Goal: Task Accomplishment & Management: Use online tool/utility

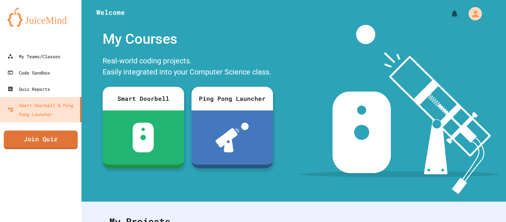
click at [38, 146] on link "Join Quiz" at bounding box center [41, 139] width 74 height 19
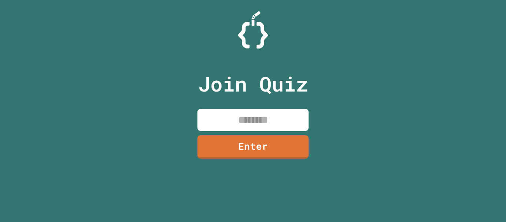
click at [221, 126] on input at bounding box center [252, 120] width 111 height 22
type input "********"
click at [239, 141] on link "Enter" at bounding box center [252, 146] width 111 height 24
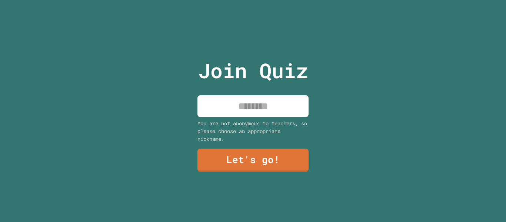
click at [273, 109] on input at bounding box center [252, 106] width 111 height 22
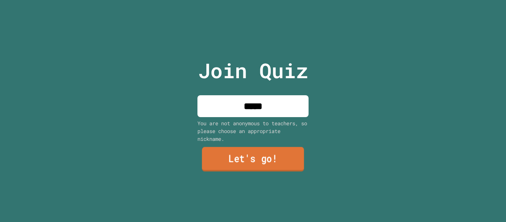
type input "*****"
click at [254, 151] on link "Let's go!" at bounding box center [253, 159] width 102 height 24
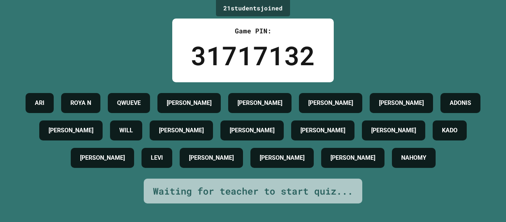
scroll to position [21, 0]
drag, startPoint x: 244, startPoint y: 180, endPoint x: 257, endPoint y: 179, distance: 12.3
click at [401, 162] on h4 "NAHOMY" at bounding box center [413, 157] width 25 height 9
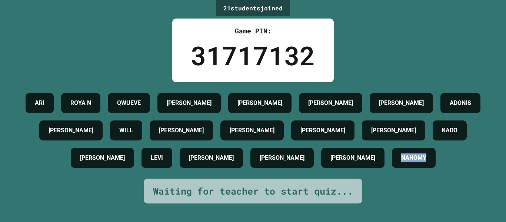
click at [401, 162] on h4 "NAHOMY" at bounding box center [413, 157] width 25 height 9
click at [163, 153] on h4 "LEVI" at bounding box center [157, 157] width 12 height 9
drag, startPoint x: 220, startPoint y: 150, endPoint x: 216, endPoint y: 151, distance: 4.9
click at [163, 153] on h4 "LEVI" at bounding box center [157, 157] width 12 height 9
drag, startPoint x: 133, startPoint y: 137, endPoint x: 137, endPoint y: 141, distance: 5.8
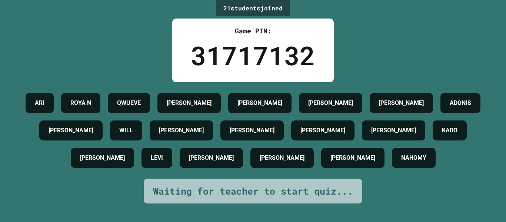
click at [125, 153] on h4 "[PERSON_NAME]" at bounding box center [102, 157] width 45 height 9
click at [132, 125] on div "[PERSON_NAME] N QWUEVE AIDEN [PERSON_NAME] [PERSON_NAME] [PERSON_NAME] WILL [PE…" at bounding box center [253, 130] width 469 height 82
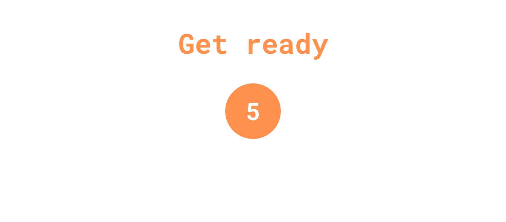
scroll to position [0, 0]
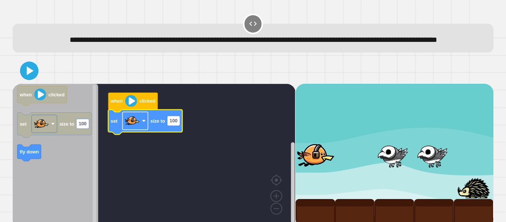
click at [131, 128] on image "Blockly Workspace" at bounding box center [132, 120] width 15 height 15
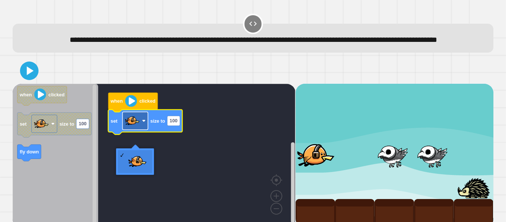
click at [131, 128] on image "Blockly Workspace" at bounding box center [132, 120] width 15 height 15
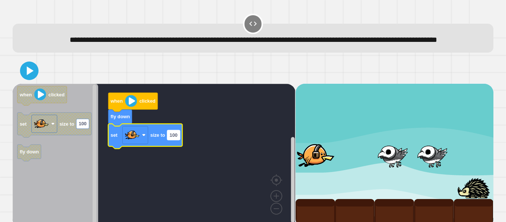
click at [175, 138] on text "100" at bounding box center [174, 135] width 8 height 6
click at [174, 149] on input "***" at bounding box center [173, 148] width 13 height 10
type input "***"
click at [20, 80] on button at bounding box center [29, 70] width 19 height 19
click at [130, 107] on image "Blockly Workspace" at bounding box center [131, 101] width 12 height 12
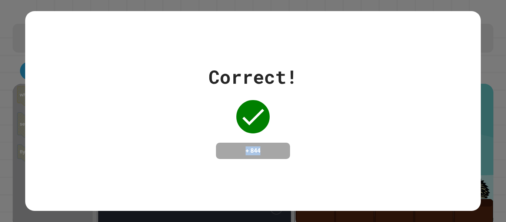
drag, startPoint x: 165, startPoint y: 129, endPoint x: 266, endPoint y: 153, distance: 103.7
click at [277, 156] on div "Correct! + 844" at bounding box center [252, 111] width 455 height 96
click at [266, 153] on h4 "+ 844" at bounding box center [252, 150] width 59 height 9
click at [187, 90] on div "Correct! + 844" at bounding box center [252, 111] width 455 height 96
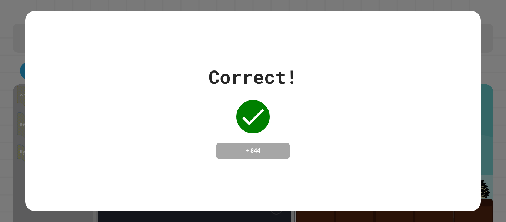
click at [190, 86] on div "Correct! + 844" at bounding box center [252, 111] width 455 height 96
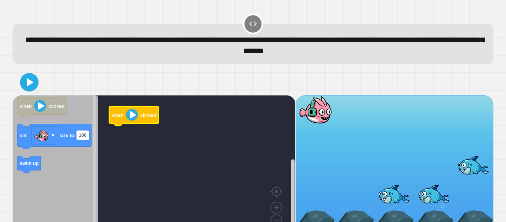
click at [134, 110] on icon "Blockly Workspace" at bounding box center [134, 115] width 50 height 19
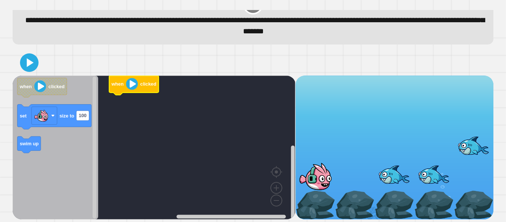
scroll to position [21, 0]
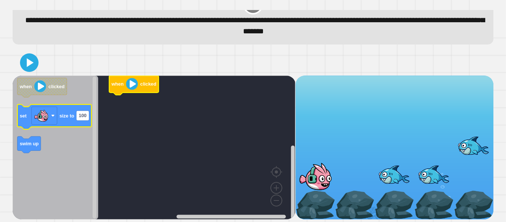
click at [85, 125] on icon "when clicked set size to 100 swim up" at bounding box center [56, 148] width 86 height 144
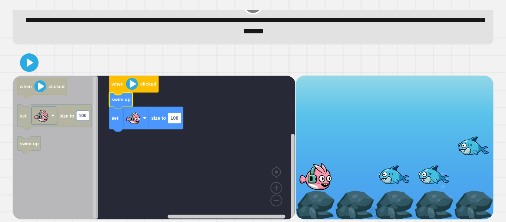
click at [175, 118] on text "100" at bounding box center [174, 118] width 8 height 6
click at [174, 118] on input "***" at bounding box center [174, 118] width 13 height 10
click at [176, 118] on input "***" at bounding box center [174, 118] width 13 height 10
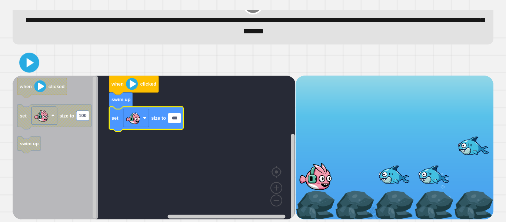
type input "***"
click at [22, 68] on icon at bounding box center [29, 63] width 18 height 18
click at [129, 84] on image "Blockly Workspace" at bounding box center [132, 84] width 12 height 12
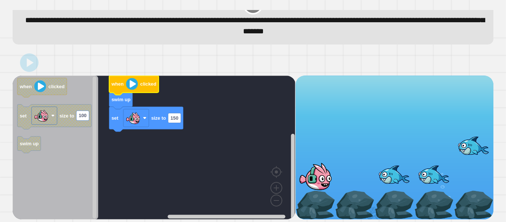
click at [129, 84] on image "Blockly Workspace" at bounding box center [132, 84] width 12 height 12
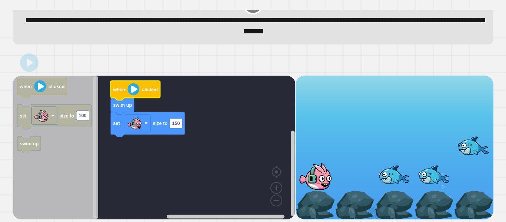
click at [131, 89] on image "Blockly Workspace" at bounding box center [134, 89] width 12 height 12
click at [132, 89] on image "Blockly Workspace" at bounding box center [134, 89] width 12 height 12
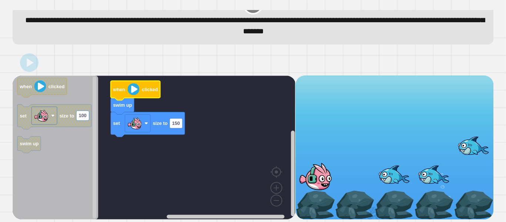
click at [132, 89] on image "Blockly Workspace" at bounding box center [134, 89] width 12 height 12
click at [131, 87] on image "Blockly Workspace" at bounding box center [134, 89] width 12 height 12
click at [129, 81] on icon "Blockly Workspace" at bounding box center [136, 90] width 50 height 19
click at [131, 86] on image "Blockly Workspace" at bounding box center [134, 89] width 12 height 12
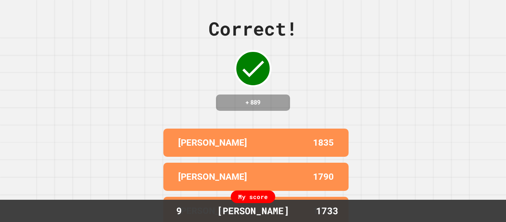
click at [351, 98] on div "Correct! + 889 [PERSON_NAME] 1835 [PERSON_NAME] 1790 [PERSON_NAME] 1774 [PERSON…" at bounding box center [253, 111] width 506 height 222
click at [354, 93] on div "Correct! + 889 [PERSON_NAME] 1835 [PERSON_NAME] 1790 [PERSON_NAME] 1774 [PERSON…" at bounding box center [253, 111] width 506 height 222
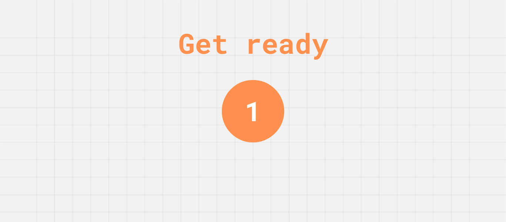
click at [353, 91] on div "Get ready 1" at bounding box center [253, 111] width 506 height 222
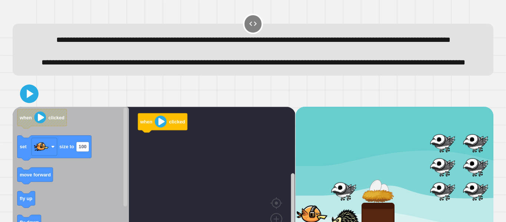
scroll to position [30, 0]
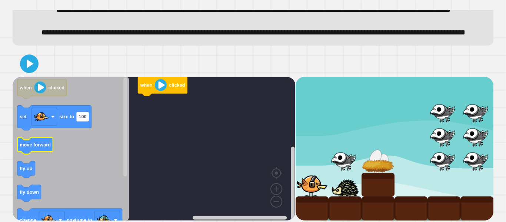
click at [37, 154] on icon "Blockly Workspace" at bounding box center [35, 145] width 36 height 17
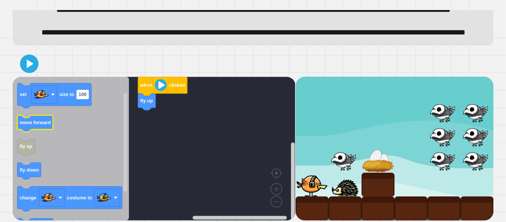
click at [33, 125] on text "move forward" at bounding box center [35, 122] width 31 height 6
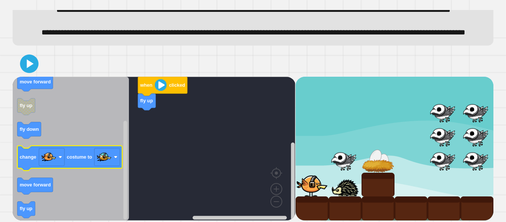
click at [79, 170] on icon "Blockly Workspace" at bounding box center [69, 158] width 105 height 25
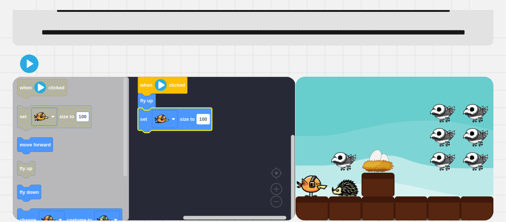
click at [203, 122] on text "100" at bounding box center [203, 119] width 8 height 6
click at [204, 145] on input "***" at bounding box center [203, 145] width 13 height 10
type input "***"
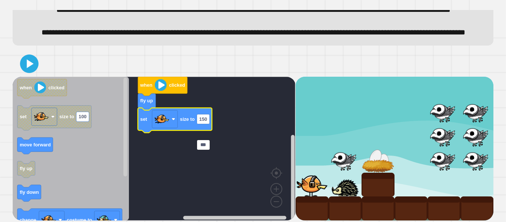
click at [88, 171] on icon "Blockly Workspace" at bounding box center [71, 149] width 116 height 144
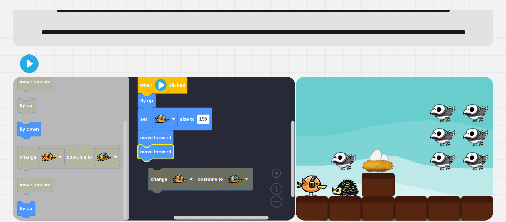
click at [159, 181] on g "change costume to when clicked fly up set size to 150 move forward move forward" at bounding box center [159, 149] width 293 height 144
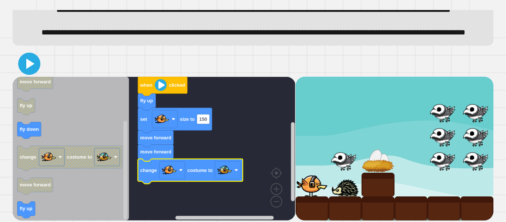
click at [30, 69] on icon at bounding box center [30, 64] width 8 height 10
click at [160, 91] on image "Blockly Workspace" at bounding box center [161, 85] width 12 height 12
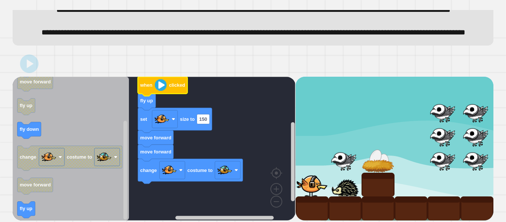
click at [160, 91] on image "Blockly Workspace" at bounding box center [161, 85] width 12 height 12
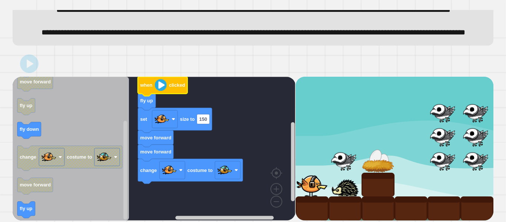
click at [160, 91] on image "Blockly Workspace" at bounding box center [161, 85] width 12 height 12
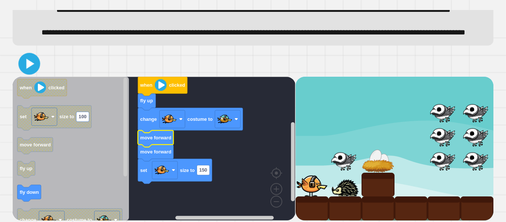
click at [30, 72] on icon at bounding box center [29, 63] width 17 height 17
click at [162, 91] on image "Blockly Workspace" at bounding box center [161, 85] width 12 height 12
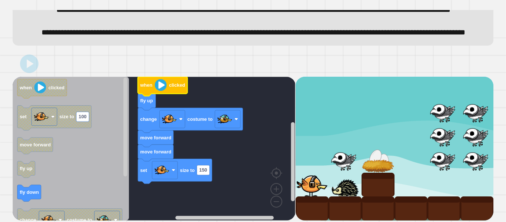
click at [162, 91] on image "Blockly Workspace" at bounding box center [161, 85] width 12 height 12
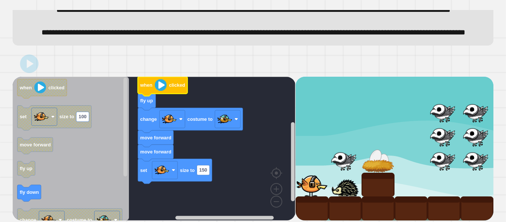
click at [162, 91] on image "Blockly Workspace" at bounding box center [161, 85] width 12 height 12
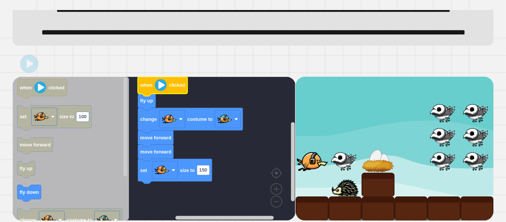
click at [162, 91] on image "Blockly Workspace" at bounding box center [161, 85] width 12 height 12
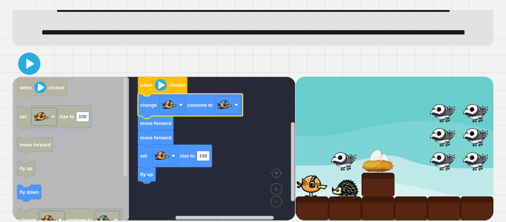
click at [21, 73] on icon at bounding box center [29, 64] width 18 height 18
click at [164, 91] on image "Blockly Workspace" at bounding box center [161, 85] width 12 height 12
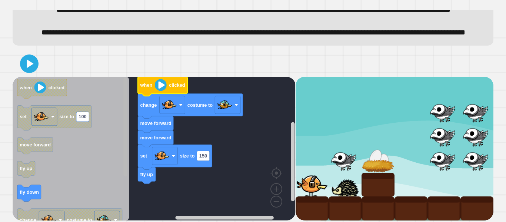
click at [124, 158] on rect "Blockly Workspace" at bounding box center [125, 126] width 4 height 99
click at [126, 159] on rect "Blockly Workspace" at bounding box center [125, 126] width 4 height 99
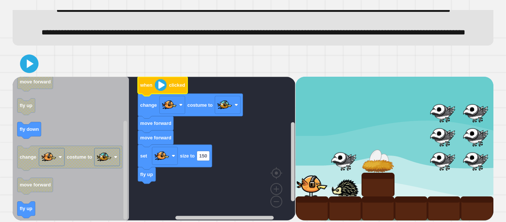
click at [58, 217] on icon "Blockly Workspace" at bounding box center [71, 149] width 116 height 144
click at [506, 134] on div "**********" at bounding box center [253, 111] width 506 height 222
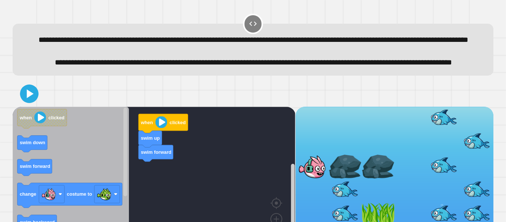
scroll to position [57, 0]
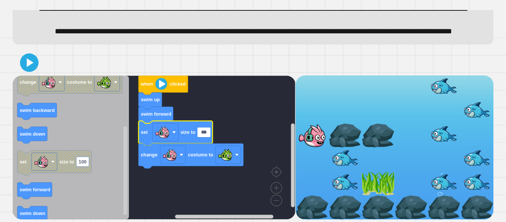
click at [205, 132] on input "***" at bounding box center [203, 132] width 13 height 10
type input "***"
click at [101, 156] on icon "Blockly Workspace" at bounding box center [71, 148] width 116 height 144
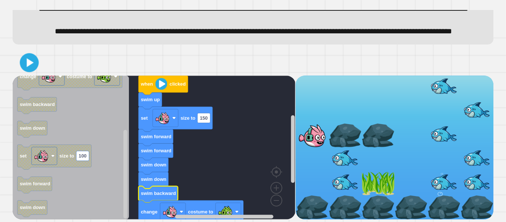
click at [29, 75] on div at bounding box center [253, 63] width 481 height 26
click at [31, 68] on icon at bounding box center [29, 62] width 15 height 15
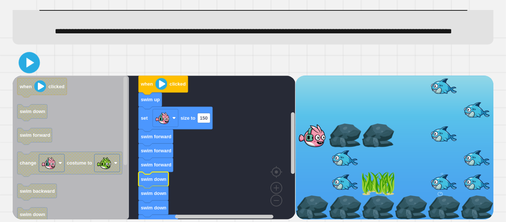
click at [27, 68] on icon at bounding box center [29, 62] width 17 height 17
click at [164, 86] on image "Blockly Workspace" at bounding box center [162, 84] width 12 height 12
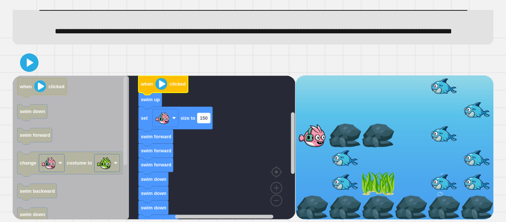
click at [203, 121] on text "150" at bounding box center [204, 118] width 8 height 6
click at [204, 119] on input "***" at bounding box center [203, 118] width 13 height 10
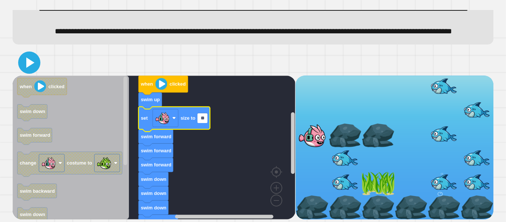
type input "**"
click at [23, 59] on icon at bounding box center [29, 63] width 18 height 18
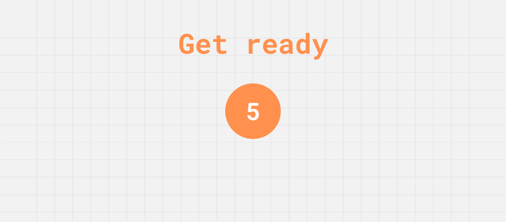
click at [151, 200] on div "Get ready 5" at bounding box center [253, 111] width 506 height 222
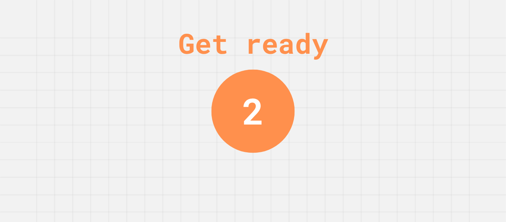
click at [180, 173] on div "Get ready 2" at bounding box center [253, 111] width 506 height 222
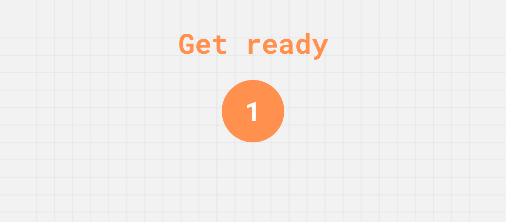
click at [181, 172] on div "Get ready 1" at bounding box center [253, 111] width 506 height 222
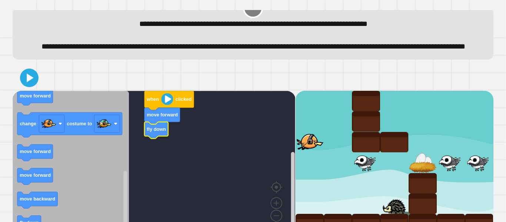
scroll to position [45, 0]
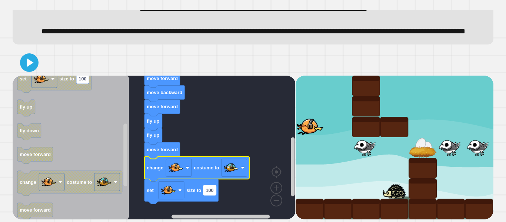
click at [213, 191] on text "100" at bounding box center [210, 190] width 8 height 6
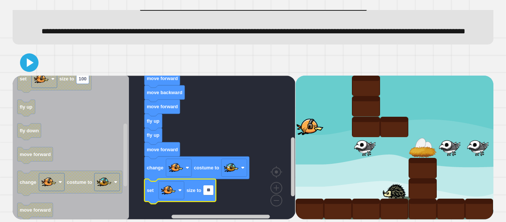
type input "**"
click at [24, 65] on icon at bounding box center [29, 63] width 18 height 18
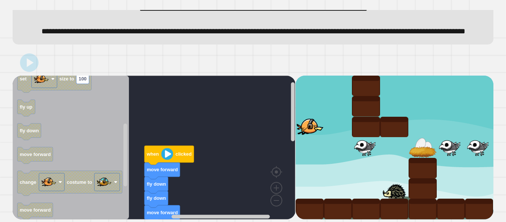
click at [168, 156] on image "Blockly Workspace" at bounding box center [167, 154] width 12 height 12
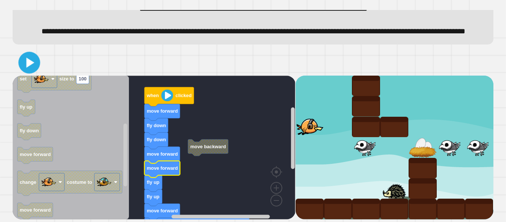
click at [23, 64] on icon at bounding box center [29, 62] width 17 height 17
click at [176, 96] on text "clicked" at bounding box center [184, 96] width 16 height 6
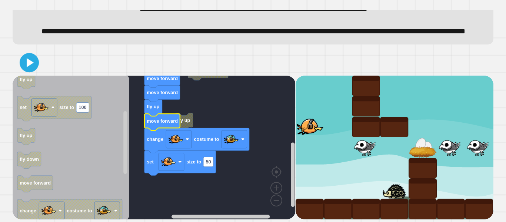
click at [31, 68] on icon at bounding box center [29, 63] width 16 height 16
